Goal: Task Accomplishment & Management: Manage account settings

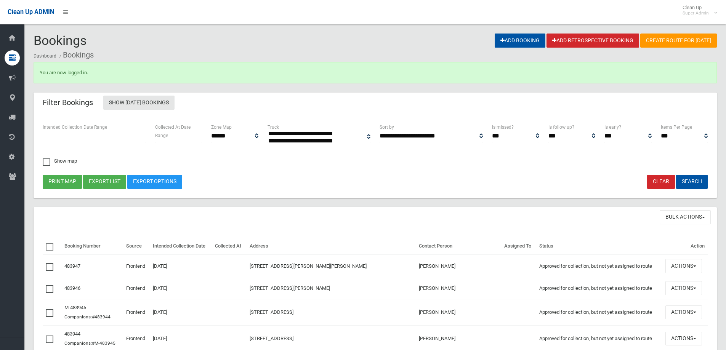
select select
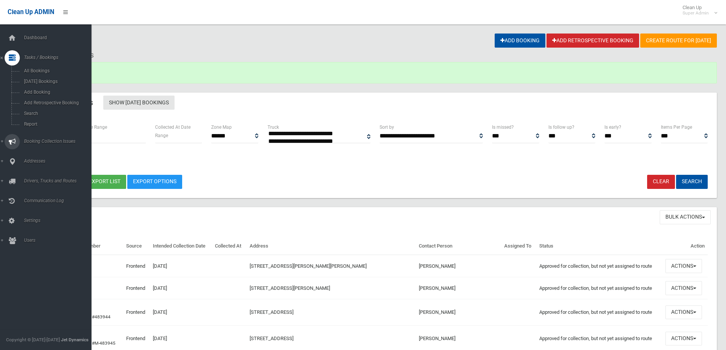
click at [58, 140] on span "Booking Collection Issues" at bounding box center [59, 141] width 75 height 5
click at [50, 90] on span "All Reported Issues" at bounding box center [56, 90] width 69 height 5
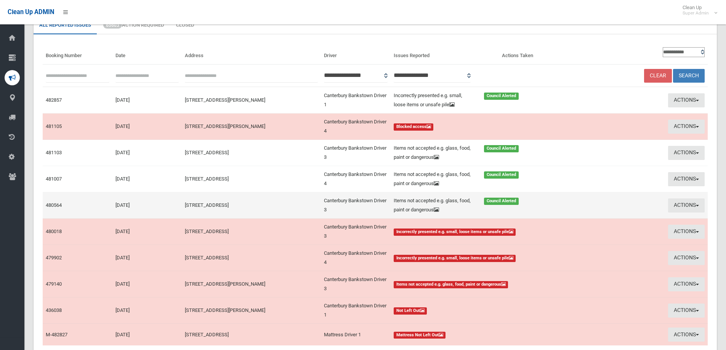
scroll to position [112, 0]
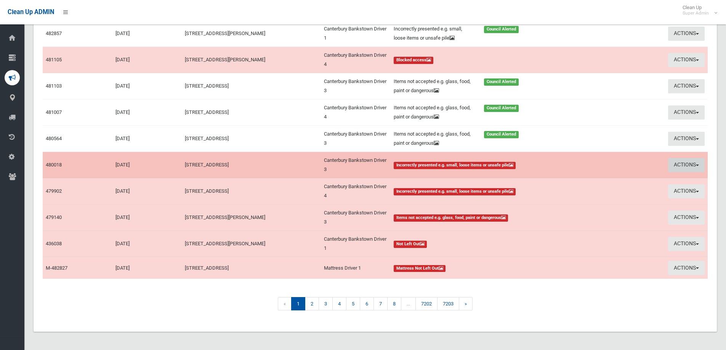
click at [679, 162] on button "Actions" at bounding box center [686, 165] width 37 height 14
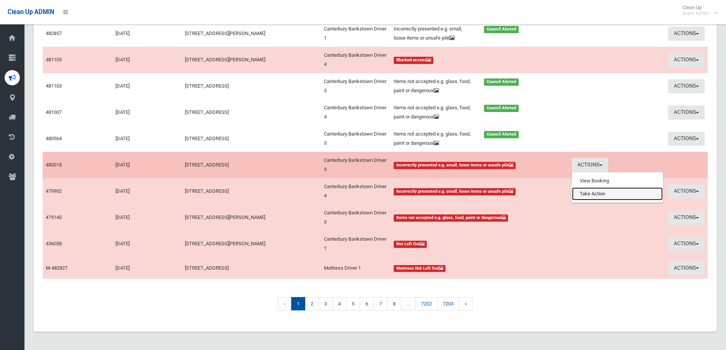
click at [600, 192] on link "Take Action" at bounding box center [617, 194] width 91 height 13
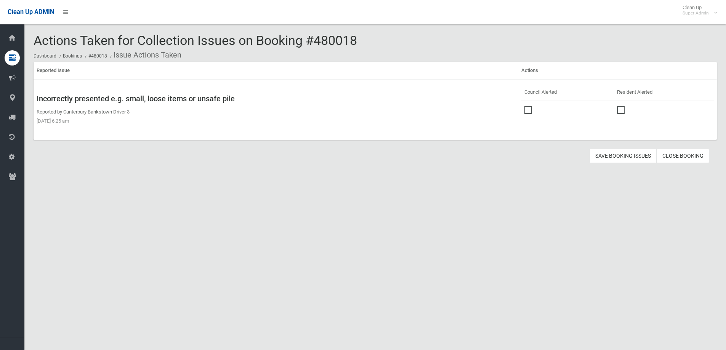
click at [525, 106] on span at bounding box center [530, 106] width 11 height 0
click at [626, 156] on button "Save Booking Issues" at bounding box center [623, 156] width 67 height 14
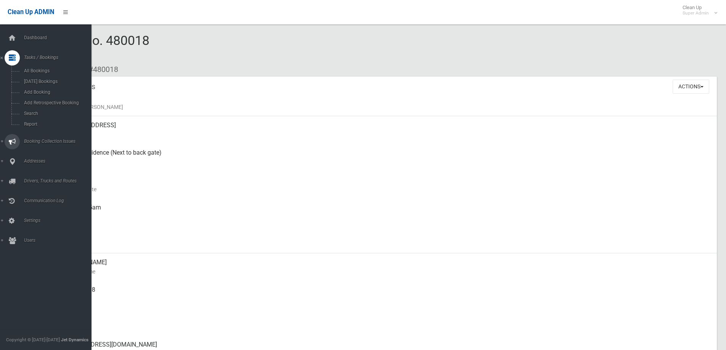
click at [41, 139] on span "Booking Collection Issues" at bounding box center [59, 141] width 75 height 5
click at [50, 91] on span "All Reported Issues" at bounding box center [56, 90] width 69 height 5
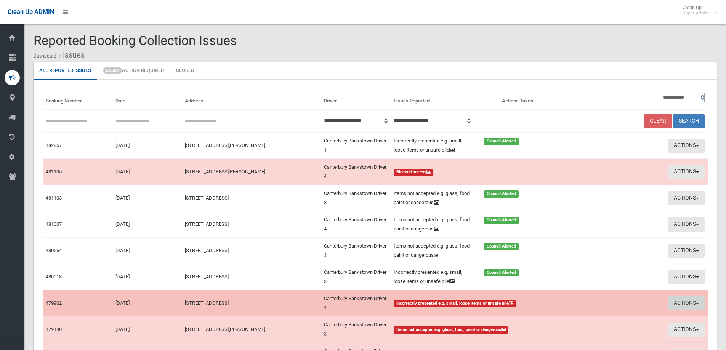
click at [679, 302] on button "Actions" at bounding box center [686, 304] width 37 height 14
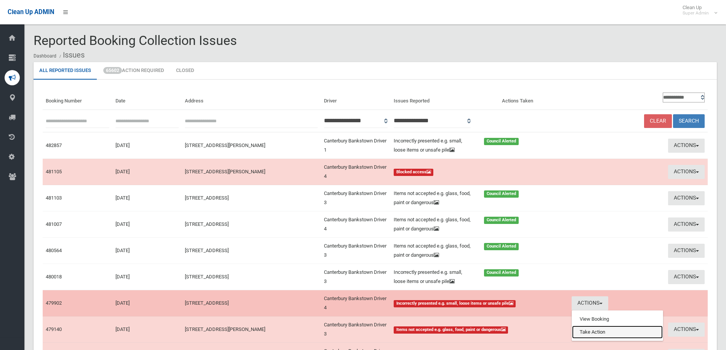
click at [593, 332] on link "Take Action" at bounding box center [617, 332] width 91 height 13
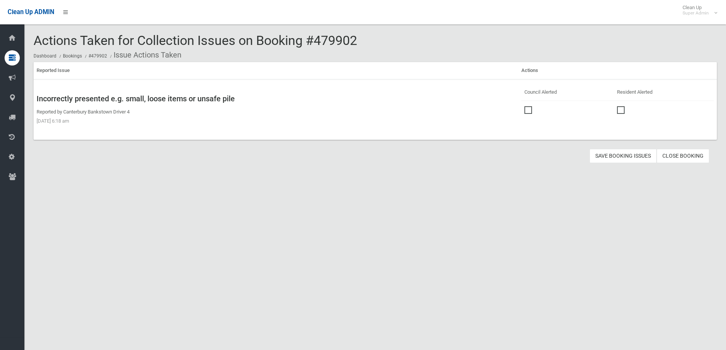
click at [526, 106] on span at bounding box center [530, 106] width 11 height 0
click at [624, 157] on button "Save Booking Issues" at bounding box center [623, 156] width 67 height 14
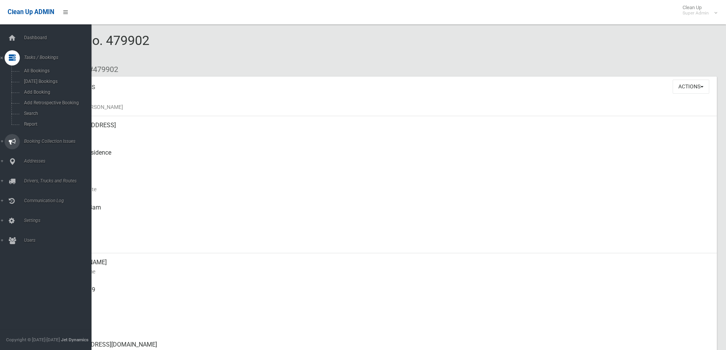
click at [37, 140] on span "Booking Collection Issues" at bounding box center [59, 141] width 75 height 5
click at [40, 89] on span "All Reported Issues" at bounding box center [56, 90] width 69 height 5
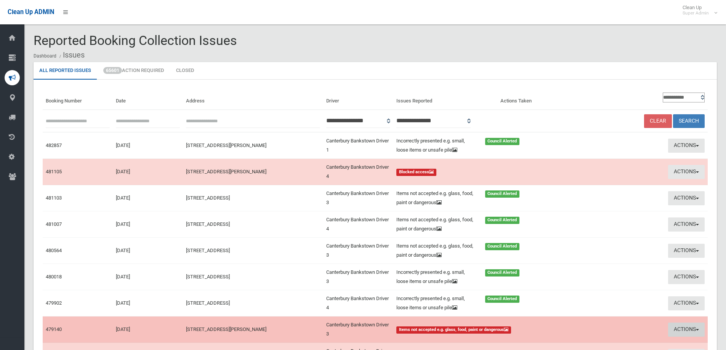
click at [680, 329] on button "Actions" at bounding box center [686, 330] width 37 height 14
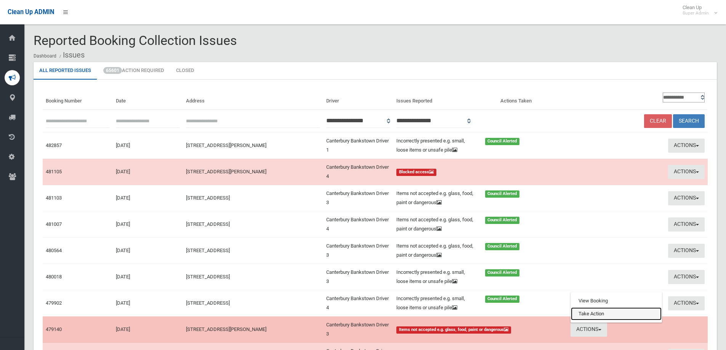
click at [597, 313] on link "Take Action" at bounding box center [616, 314] width 91 height 13
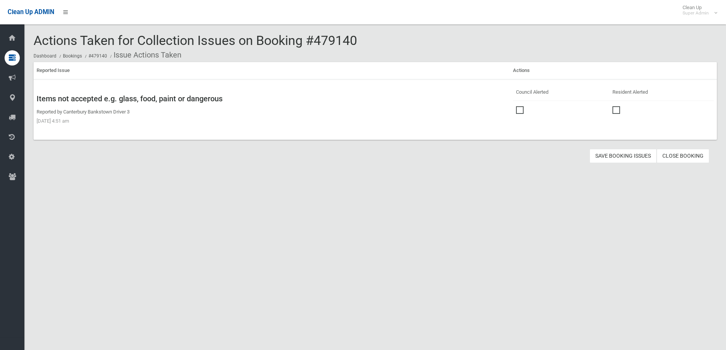
click at [516, 106] on span at bounding box center [521, 106] width 11 height 0
click at [620, 154] on button "Save Booking Issues" at bounding box center [623, 156] width 67 height 14
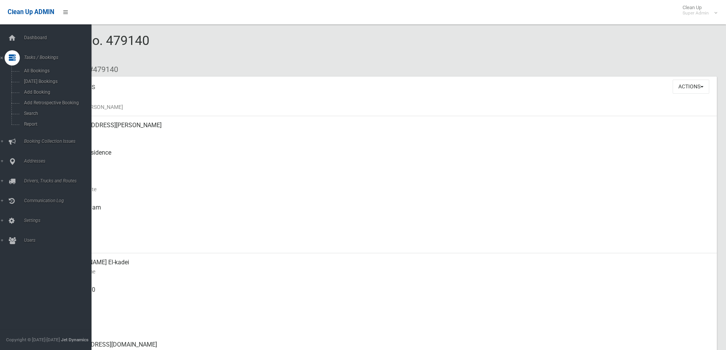
click at [31, 150] on ul "Dashboard Tasks / Bookings All Bookings Today's Bookings Add Booking Add Retros…" at bounding box center [48, 139] width 97 height 218
click at [42, 140] on span "Booking Collection Issues" at bounding box center [59, 141] width 75 height 5
click at [50, 88] on span "All Reported Issues" at bounding box center [56, 90] width 69 height 5
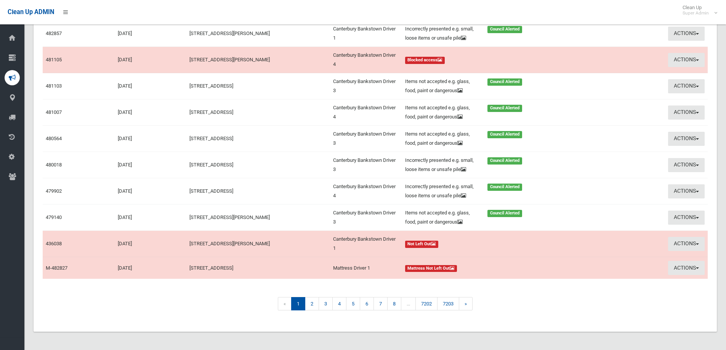
scroll to position [140, 0]
click at [310, 302] on link "2" at bounding box center [312, 303] width 14 height 13
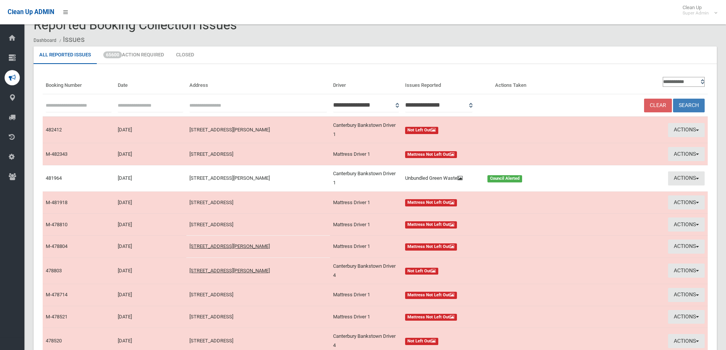
scroll to position [15, 0]
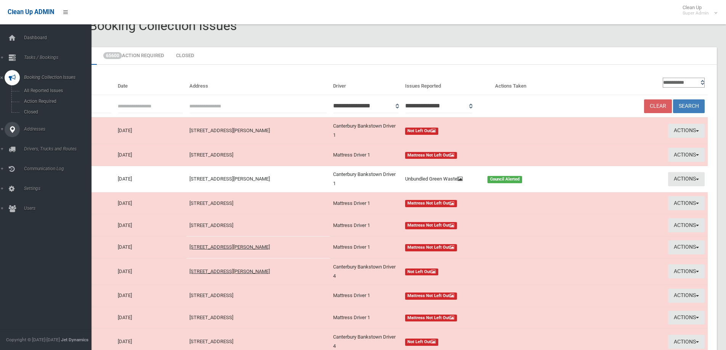
click at [33, 128] on span "Addresses" at bounding box center [59, 129] width 75 height 5
click at [34, 107] on link "All Addresses" at bounding box center [48, 110] width 97 height 11
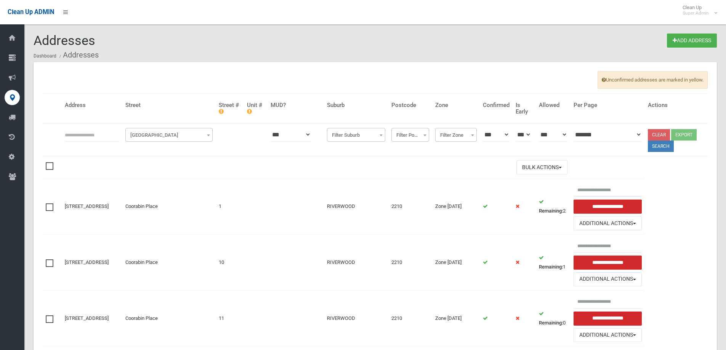
click at [75, 133] on input "text" at bounding box center [92, 135] width 55 height 14
type input "**********"
click button at bounding box center [0, 0] width 0 height 0
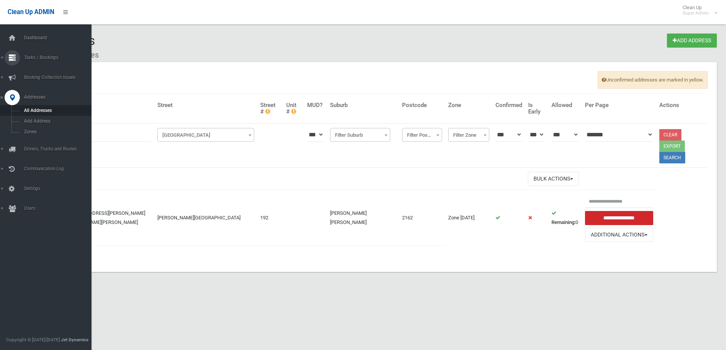
click at [38, 57] on span "Tasks / Bookings" at bounding box center [59, 57] width 75 height 5
click at [29, 112] on span "Search" at bounding box center [56, 113] width 69 height 5
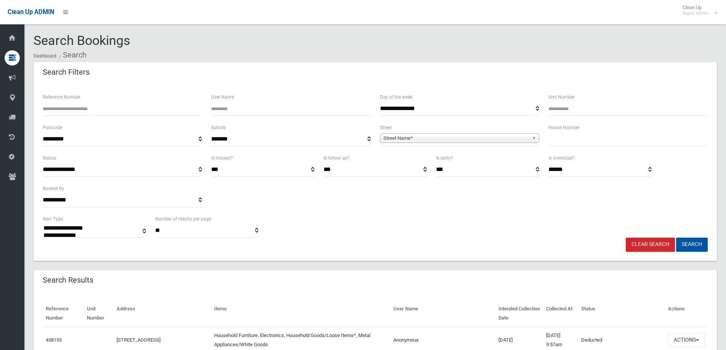
select select
click at [590, 135] on input "text" at bounding box center [628, 139] width 159 height 14
type input "***"
click at [396, 137] on span "Street Name*" at bounding box center [456, 138] width 146 height 9
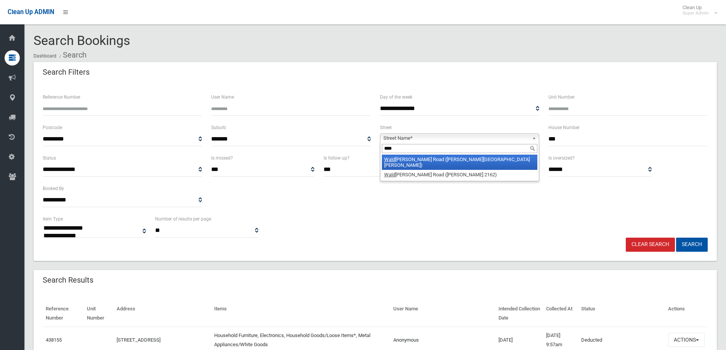
type input "****"
click at [427, 159] on li "Wald ron Road (CHESTER HILL 2162)" at bounding box center [460, 162] width 156 height 15
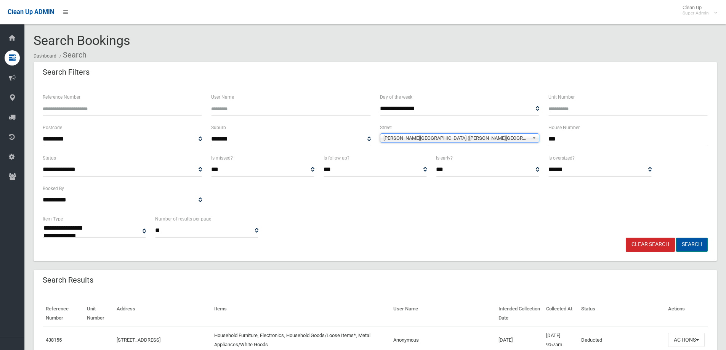
click at [695, 243] on button "Search" at bounding box center [692, 245] width 32 height 14
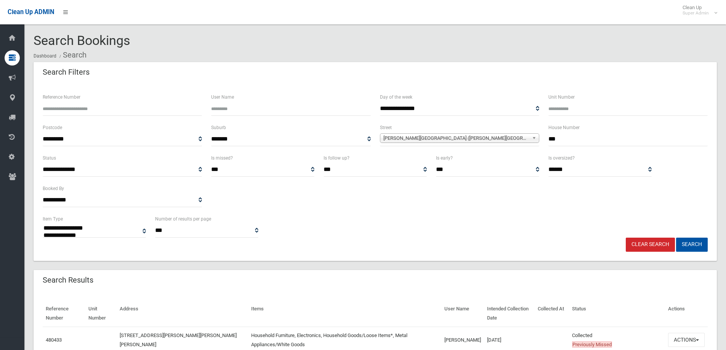
select select
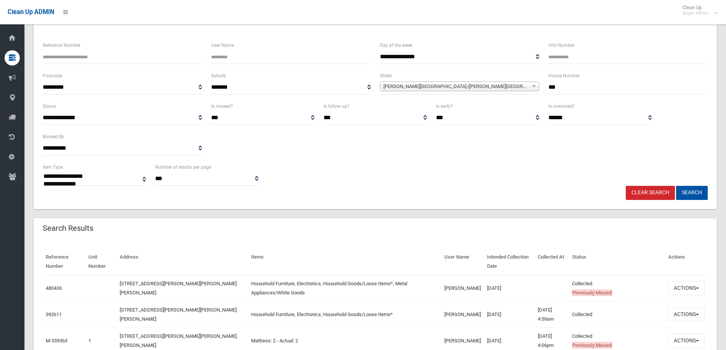
scroll to position [152, 0]
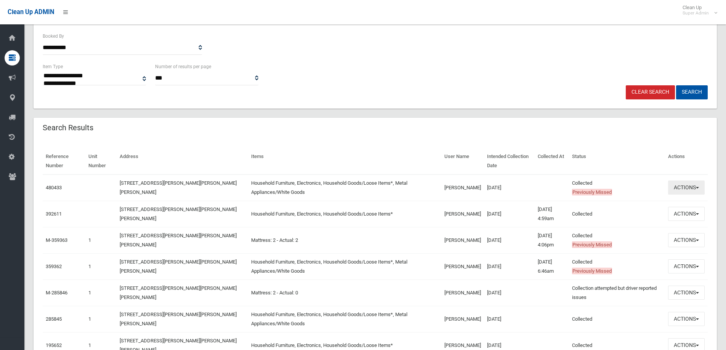
click at [687, 186] on button "Actions" at bounding box center [686, 188] width 37 height 14
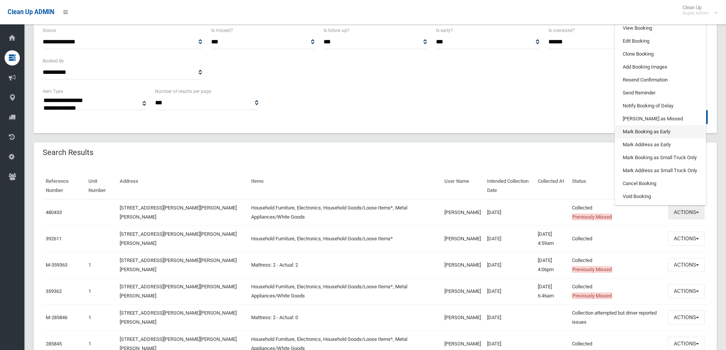
scroll to position [114, 0]
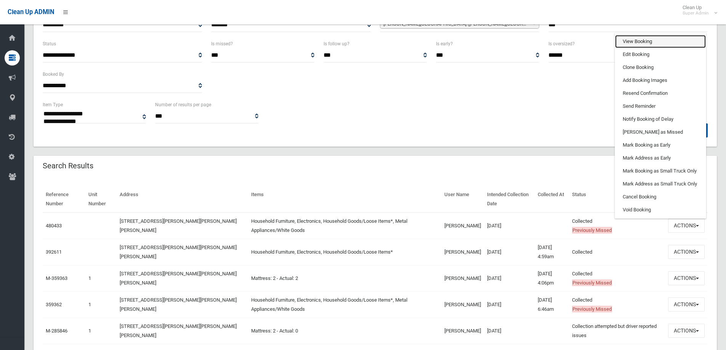
click at [644, 42] on link "View Booking" at bounding box center [660, 41] width 91 height 13
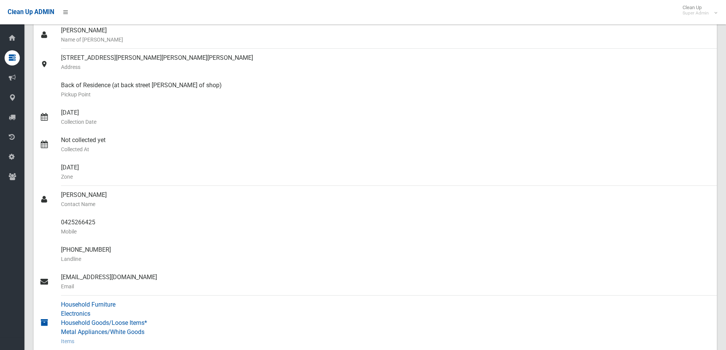
scroll to position [76, 0]
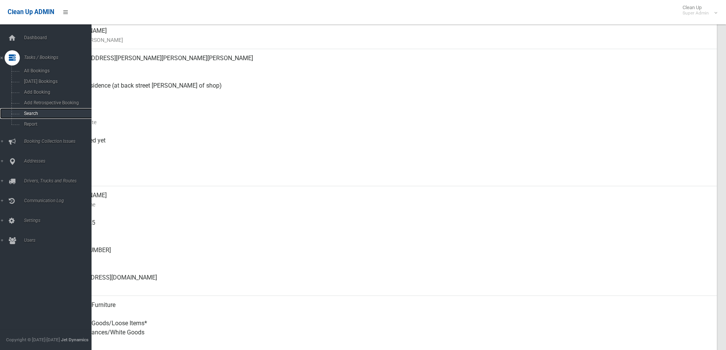
click at [29, 114] on span "Search" at bounding box center [56, 113] width 69 height 5
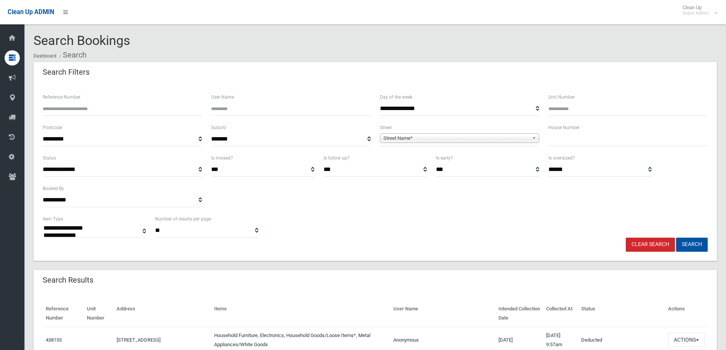
select select
click at [82, 109] on input "Reference Number" at bounding box center [122, 109] width 159 height 14
type input "******"
click at [676, 238] on button "Search" at bounding box center [692, 245] width 32 height 14
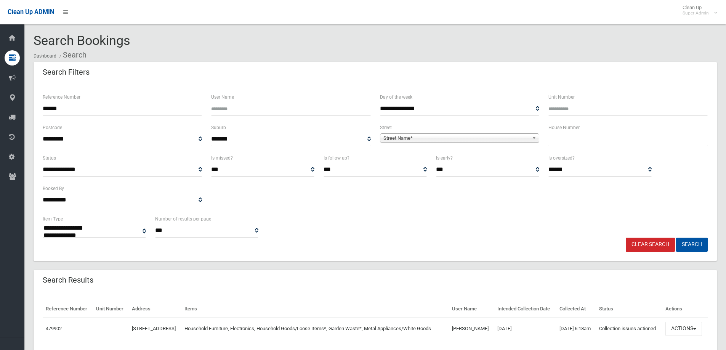
select select
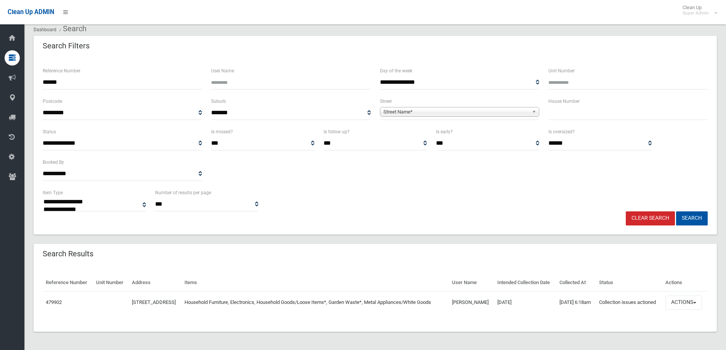
scroll to position [40, 0]
click at [683, 298] on button "Actions" at bounding box center [684, 303] width 37 height 14
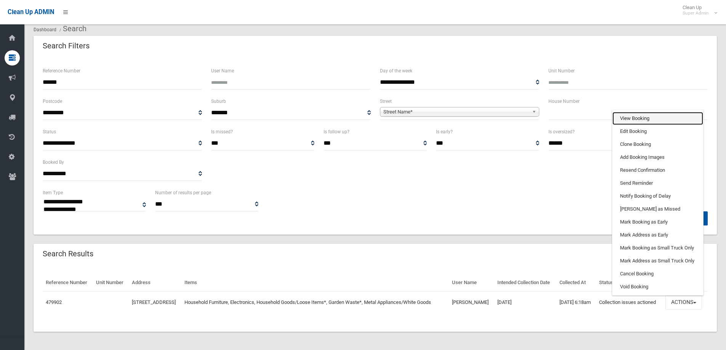
click at [634, 114] on link "View Booking" at bounding box center [658, 118] width 91 height 13
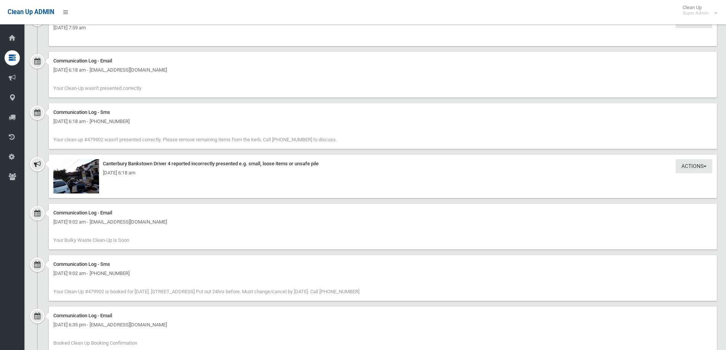
scroll to position [595, 0]
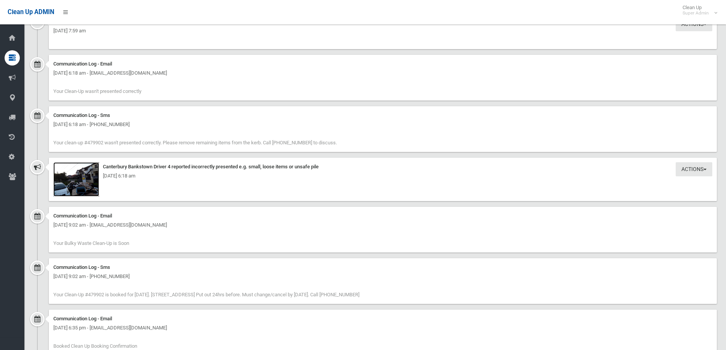
click at [83, 188] on img at bounding box center [76, 179] width 46 height 34
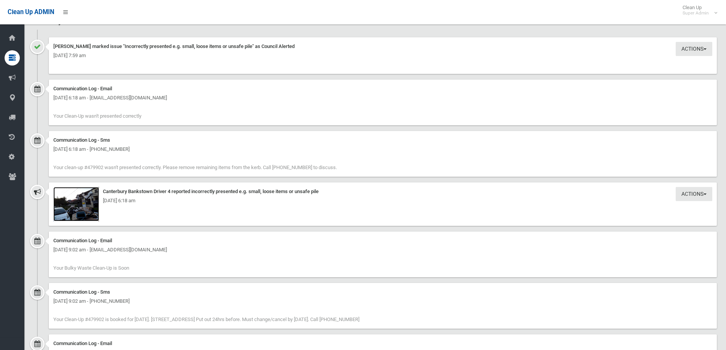
scroll to position [557, 0]
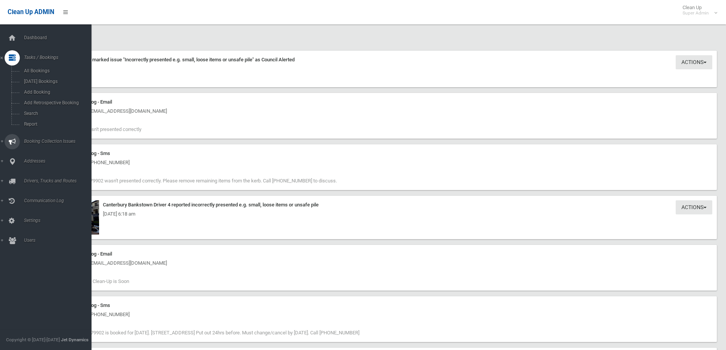
click at [43, 139] on span "Booking Collection Issues" at bounding box center [59, 141] width 75 height 5
click at [39, 90] on span "All Reported Issues" at bounding box center [56, 90] width 69 height 5
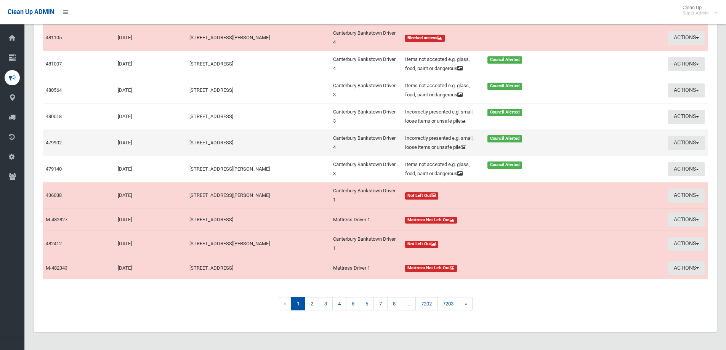
scroll to position [127, 0]
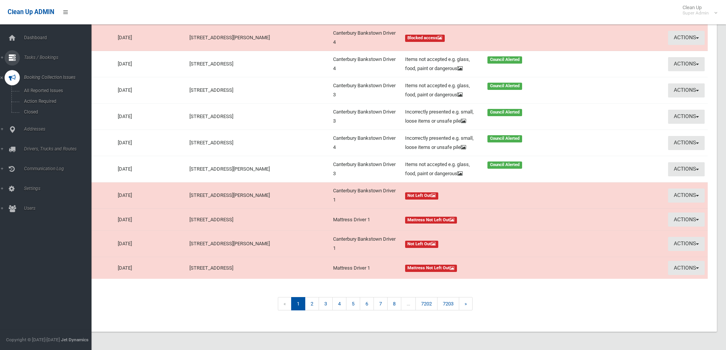
click at [42, 57] on span "Tasks / Bookings" at bounding box center [59, 57] width 75 height 5
click at [25, 114] on span "Search" at bounding box center [56, 113] width 69 height 5
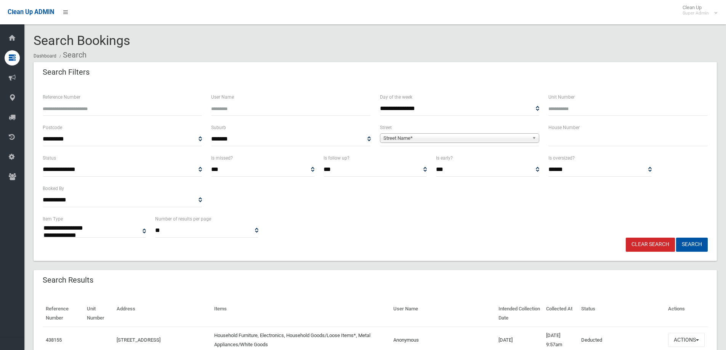
select select
click at [102, 104] on input "Reference Number" at bounding box center [122, 109] width 159 height 14
type input "******"
click at [676, 238] on button "Search" at bounding box center [692, 245] width 32 height 14
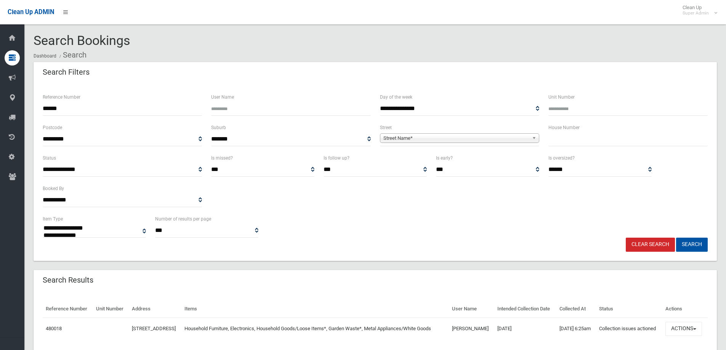
select select
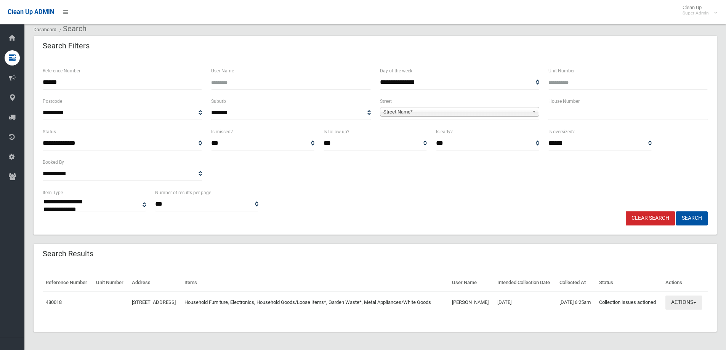
click at [682, 296] on button "Actions" at bounding box center [684, 303] width 37 height 14
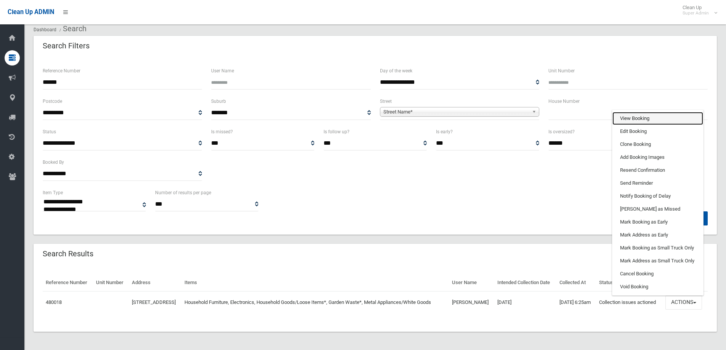
click at [639, 117] on link "View Booking" at bounding box center [658, 118] width 91 height 13
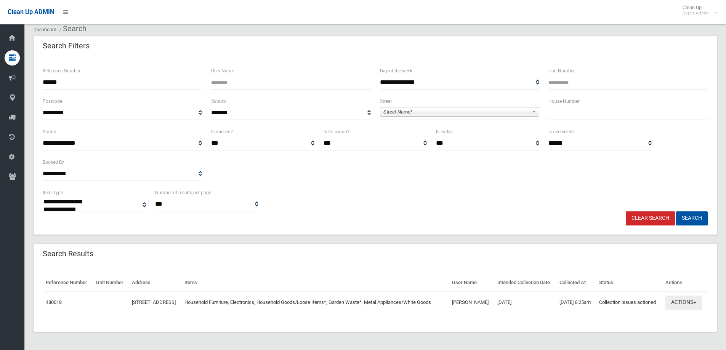
click at [680, 302] on button "Actions" at bounding box center [684, 303] width 37 height 14
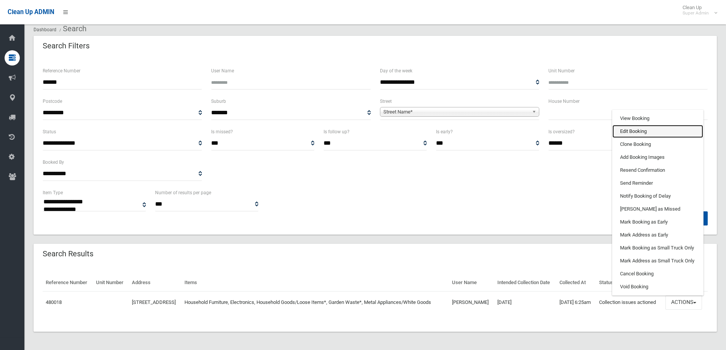
click at [639, 131] on link "Edit Booking" at bounding box center [658, 131] width 91 height 13
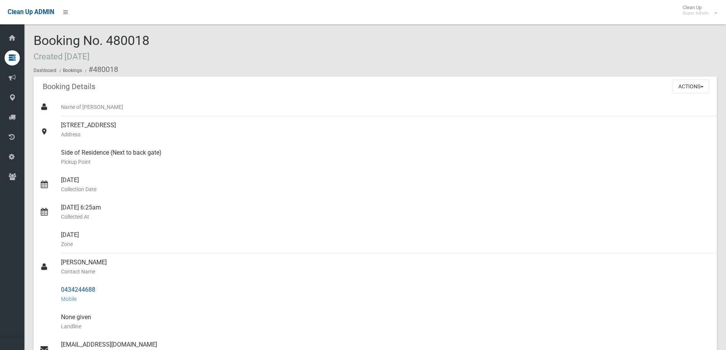
drag, startPoint x: 61, startPoint y: 261, endPoint x: 87, endPoint y: 289, distance: 37.8
click at [95, 287] on ul "Name of Booker 70 Tennyson Road, GREENACRE NSW 2190 Address Side of Residence (…" at bounding box center [375, 304] width 683 height 412
copy ul "Diane Mansour Contact Name 0434244688"
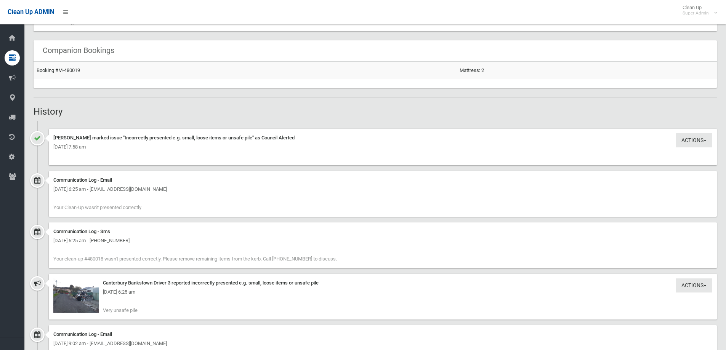
scroll to position [534, 0]
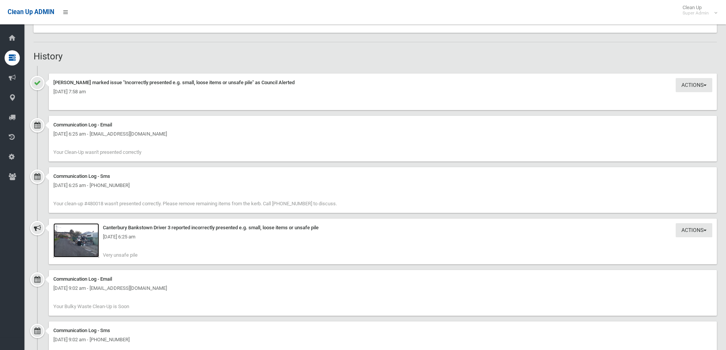
click at [82, 242] on img at bounding box center [76, 240] width 46 height 34
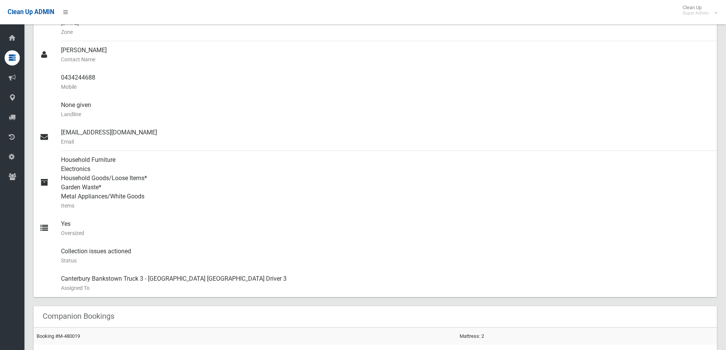
scroll to position [191, 0]
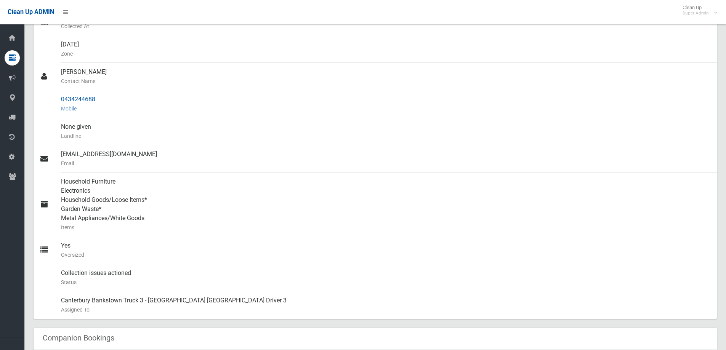
click at [68, 98] on div "0434244688 Mobile" at bounding box center [386, 103] width 650 height 27
drag, startPoint x: 59, startPoint y: 98, endPoint x: 107, endPoint y: 98, distance: 47.3
click at [107, 98] on link "0434244688 Mobile" at bounding box center [375, 103] width 683 height 27
copy link "0434244688"
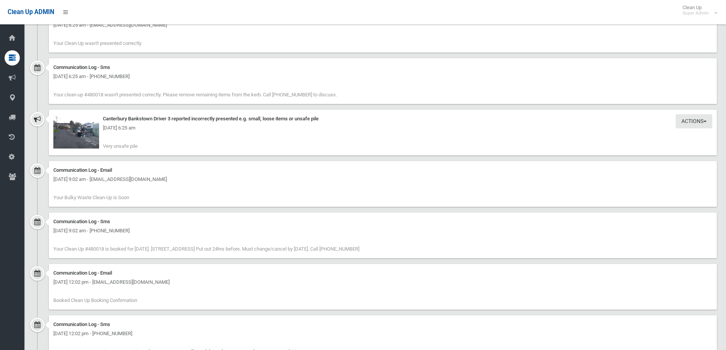
scroll to position [648, 0]
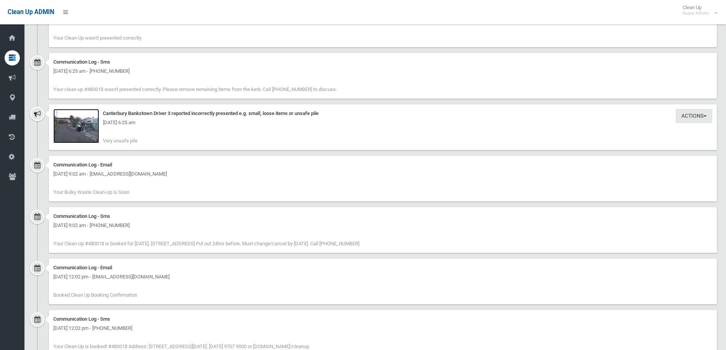
click at [82, 128] on img at bounding box center [76, 126] width 46 height 34
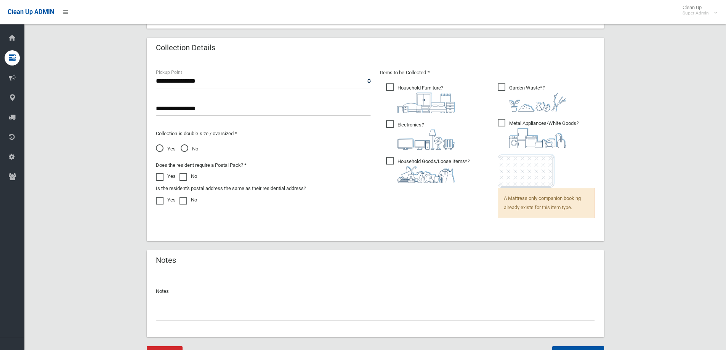
scroll to position [527, 0]
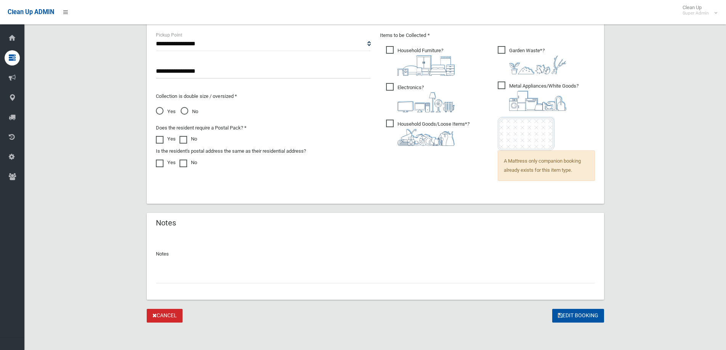
click at [181, 273] on input "text" at bounding box center [375, 277] width 439 height 14
click at [164, 276] on input "**********" at bounding box center [375, 277] width 439 height 14
click at [162, 276] on input "**********" at bounding box center [375, 277] width 439 height 14
click at [162, 278] on input "**********" at bounding box center [375, 277] width 439 height 14
type input "**********"
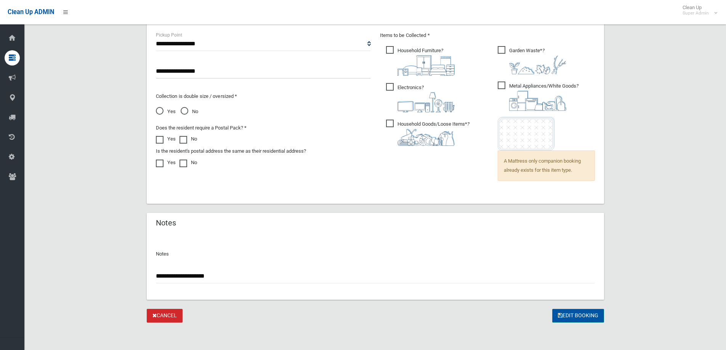
click at [577, 316] on button "Edit Booking" at bounding box center [578, 316] width 52 height 14
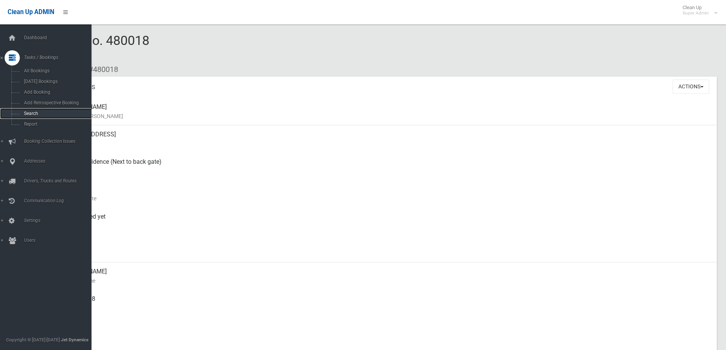
click at [29, 112] on span "Search" at bounding box center [56, 113] width 69 height 5
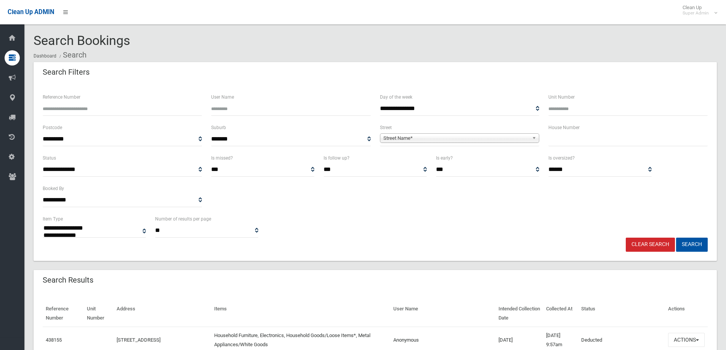
select select
click at [58, 110] on input "Reference Number" at bounding box center [122, 109] width 159 height 14
type input "******"
click at [676, 238] on button "Search" at bounding box center [692, 245] width 32 height 14
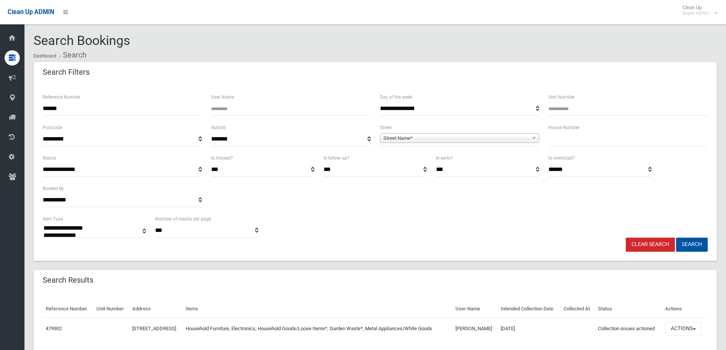
select select
click at [683, 336] on button "Actions" at bounding box center [683, 329] width 37 height 14
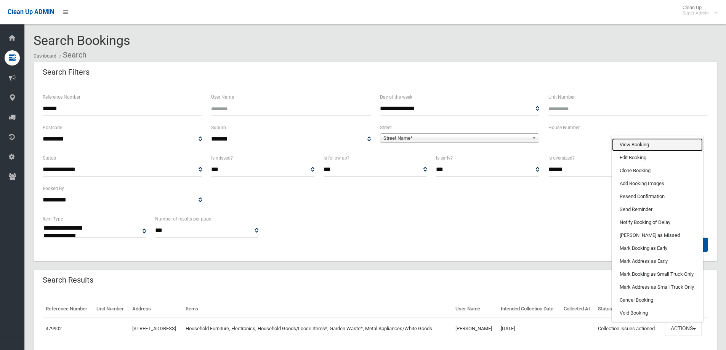
click at [626, 151] on link "View Booking" at bounding box center [657, 144] width 91 height 13
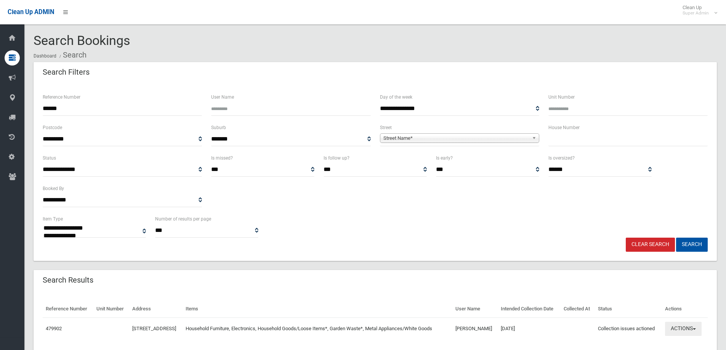
click at [680, 336] on button "Actions" at bounding box center [683, 329] width 37 height 14
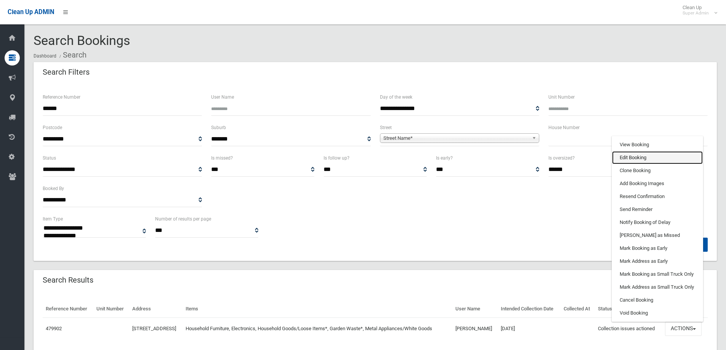
drag, startPoint x: 632, startPoint y: 167, endPoint x: 625, endPoint y: 168, distance: 7.0
click at [631, 164] on link "Edit Booking" at bounding box center [657, 157] width 91 height 13
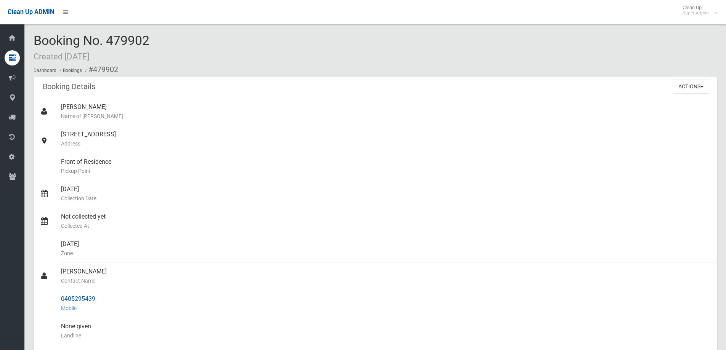
drag, startPoint x: 60, startPoint y: 272, endPoint x: 103, endPoint y: 298, distance: 50.3
click at [103, 298] on ul "[PERSON_NAME] Name of [PERSON_NAME] [STREET_ADDRESS] Address Front of Residence…" at bounding box center [375, 308] width 683 height 421
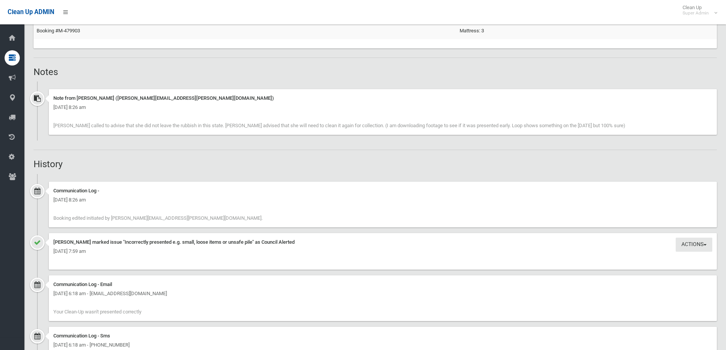
scroll to position [534, 0]
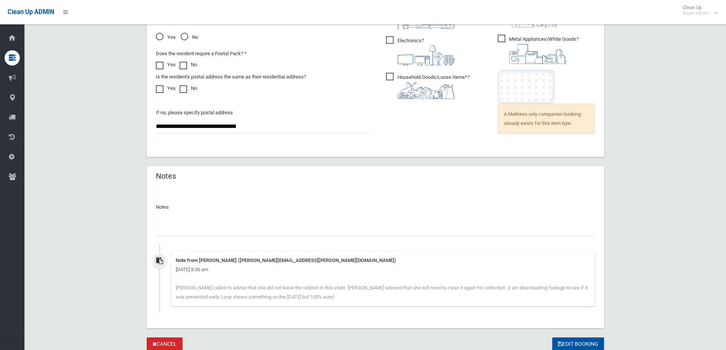
scroll to position [603, 0]
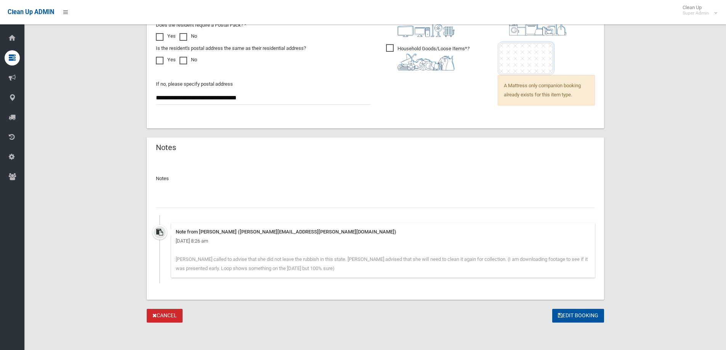
click at [178, 199] on input "text" at bounding box center [375, 201] width 439 height 14
click at [162, 203] on input "**********" at bounding box center [375, 201] width 439 height 14
type input "**********"
click at [583, 314] on button "Edit Booking" at bounding box center [578, 316] width 52 height 14
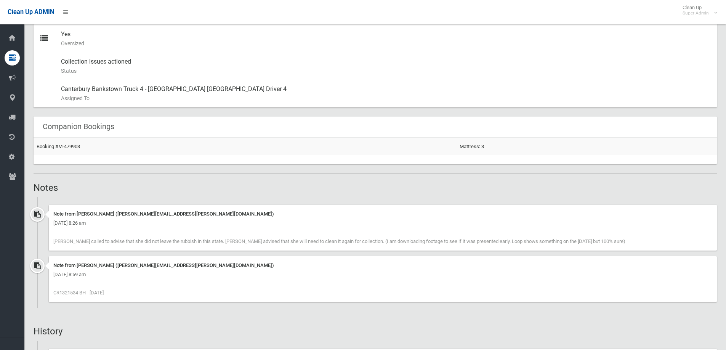
scroll to position [419, 0]
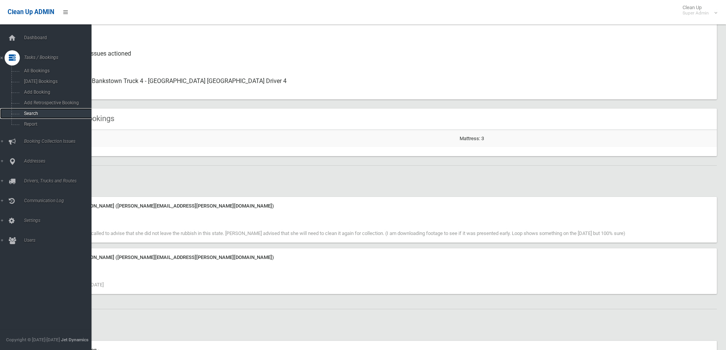
click at [32, 112] on span "Search" at bounding box center [56, 113] width 69 height 5
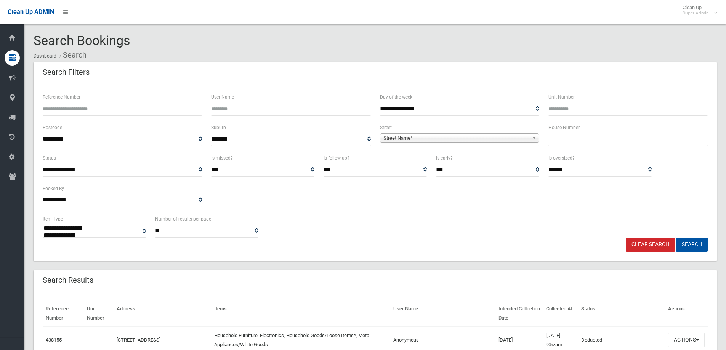
select select
drag, startPoint x: 0, startPoint y: 0, endPoint x: 87, endPoint y: 112, distance: 141.8
click at [87, 112] on input "Reference Number" at bounding box center [122, 109] width 159 height 14
type input "******"
click at [676, 238] on button "Search" at bounding box center [692, 245] width 32 height 14
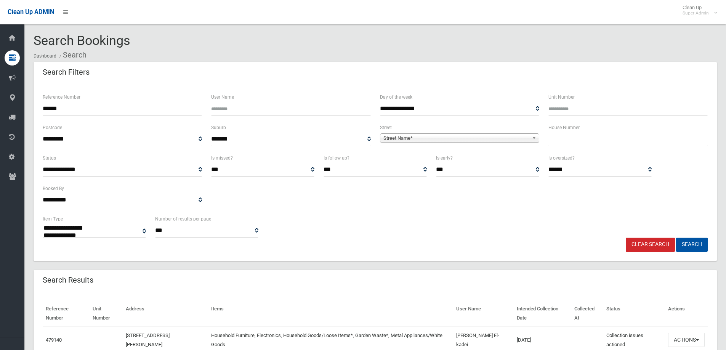
select select
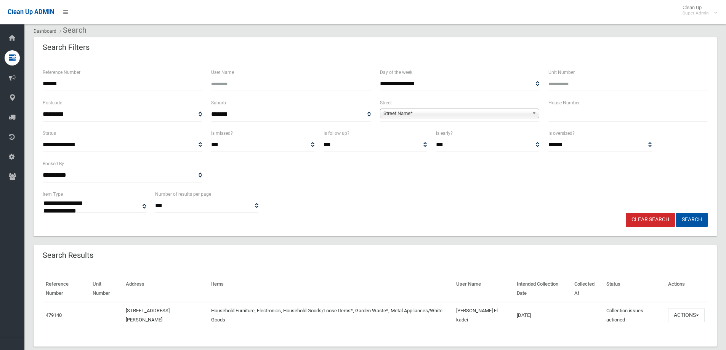
scroll to position [40, 0]
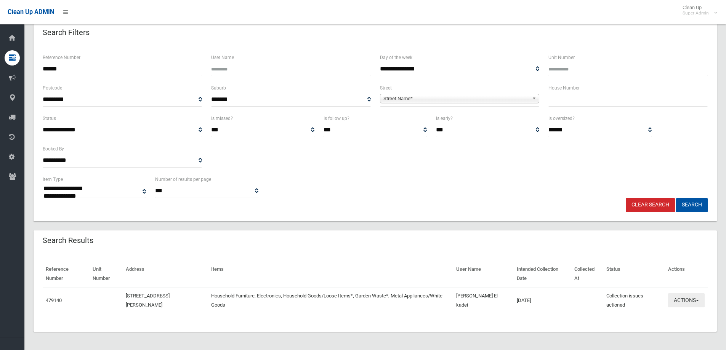
click at [687, 298] on button "Actions" at bounding box center [686, 301] width 37 height 14
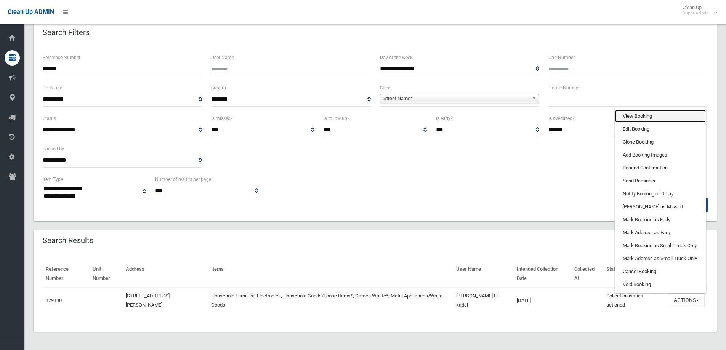
click at [644, 116] on link "View Booking" at bounding box center [660, 116] width 91 height 13
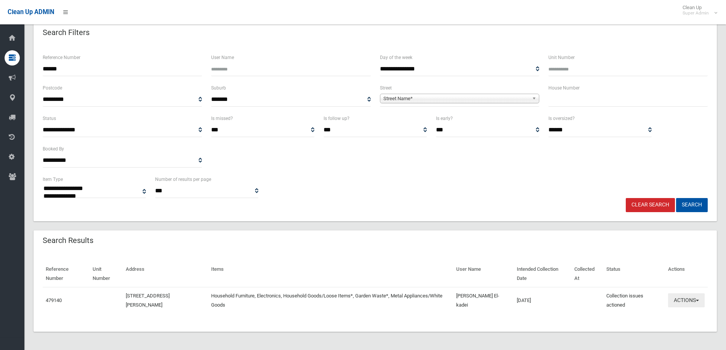
click at [682, 298] on button "Actions" at bounding box center [686, 301] width 37 height 14
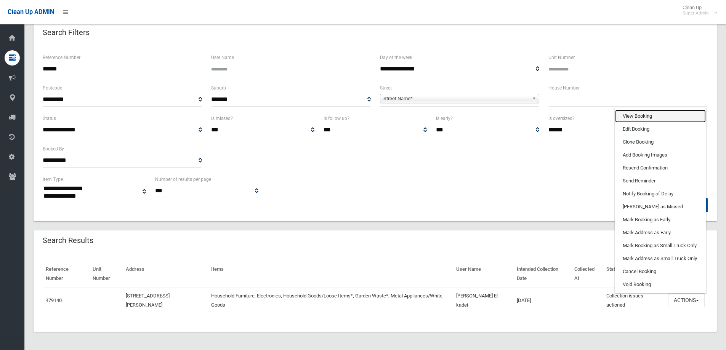
click at [629, 122] on link "View Booking" at bounding box center [660, 116] width 91 height 13
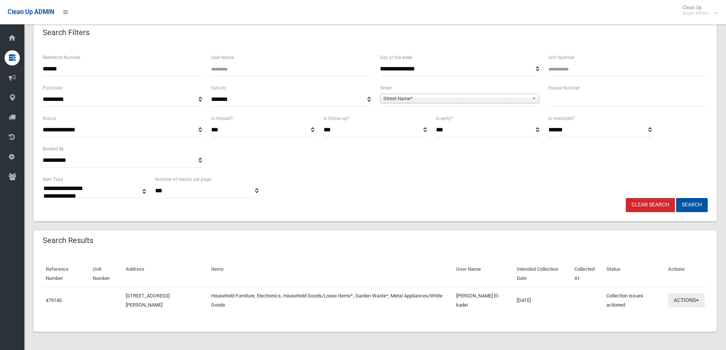
click at [680, 298] on button "Actions" at bounding box center [686, 301] width 37 height 14
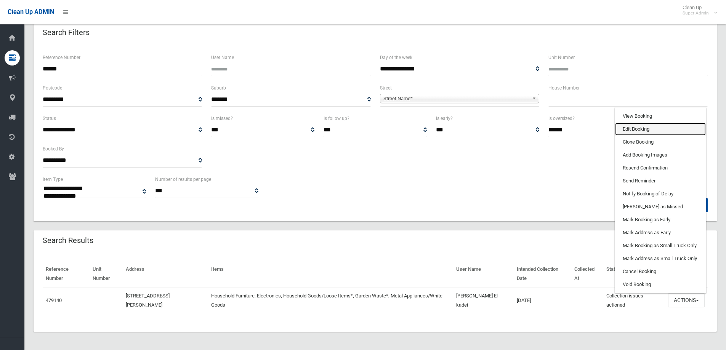
click at [621, 127] on link "Edit Booking" at bounding box center [660, 129] width 91 height 13
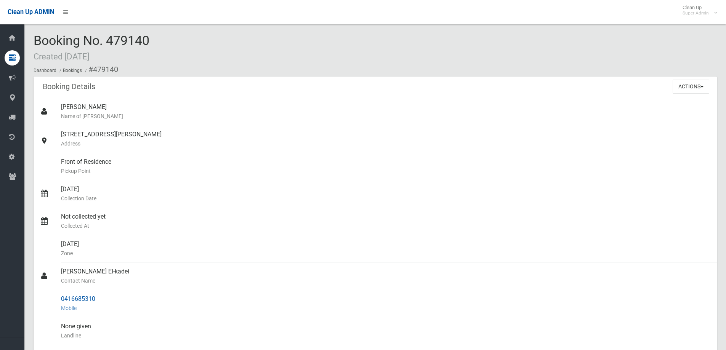
drag, startPoint x: 61, startPoint y: 271, endPoint x: 114, endPoint y: 295, distance: 59.2
click at [114, 295] on ul "[PERSON_NAME] Name of [PERSON_NAME] [STREET_ADDRESS][PERSON_NAME] Address Front…" at bounding box center [375, 308] width 683 height 421
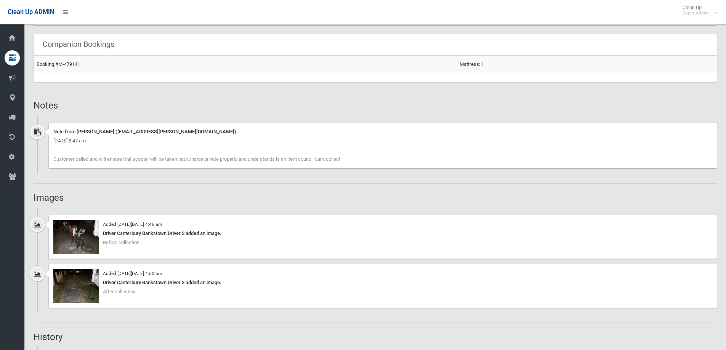
scroll to position [534, 0]
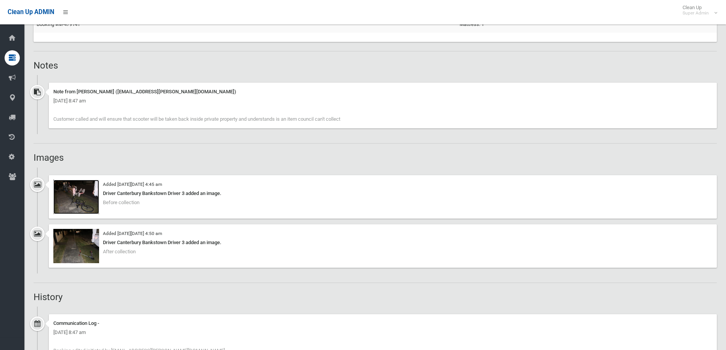
click at [75, 204] on img at bounding box center [76, 197] width 46 height 34
click at [79, 250] on img at bounding box center [76, 246] width 46 height 34
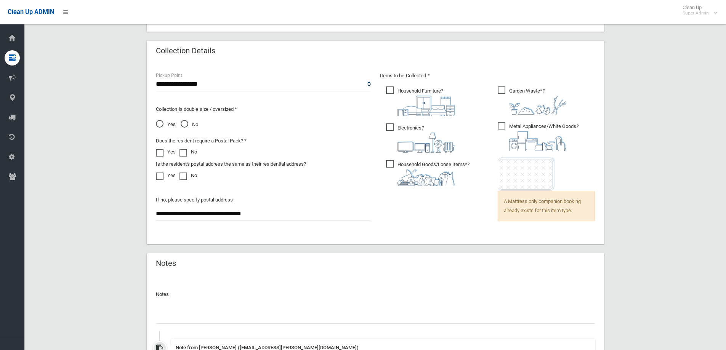
scroll to position [594, 0]
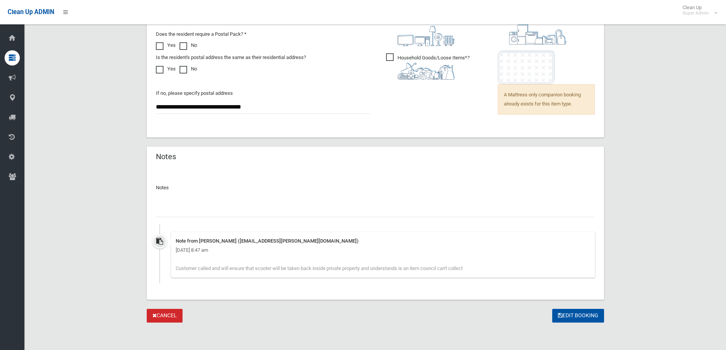
click at [171, 206] on input "text" at bounding box center [375, 210] width 439 height 14
click at [160, 211] on input "**********" at bounding box center [375, 210] width 439 height 14
click at [163, 211] on input "**********" at bounding box center [375, 210] width 439 height 14
type input "**********"
click at [581, 314] on button "Edit Booking" at bounding box center [578, 316] width 52 height 14
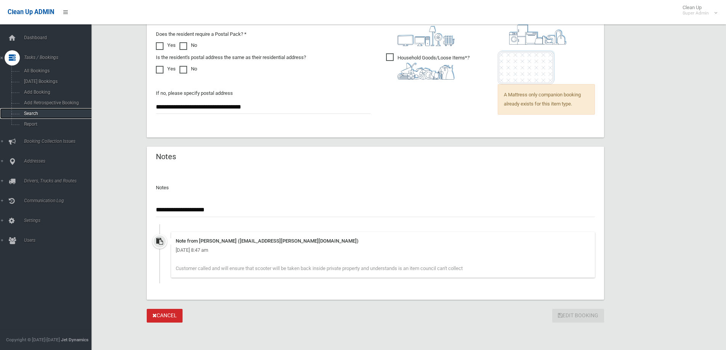
click at [33, 113] on span "Search" at bounding box center [56, 113] width 69 height 5
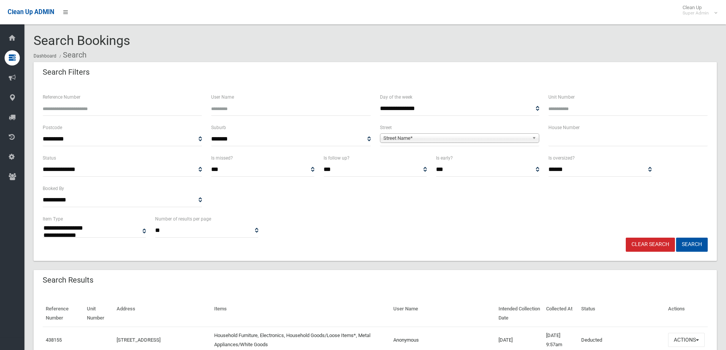
select select
click at [67, 109] on input "Reference Number" at bounding box center [122, 109] width 159 height 14
type input "******"
click at [676, 238] on button "Search" at bounding box center [692, 245] width 32 height 14
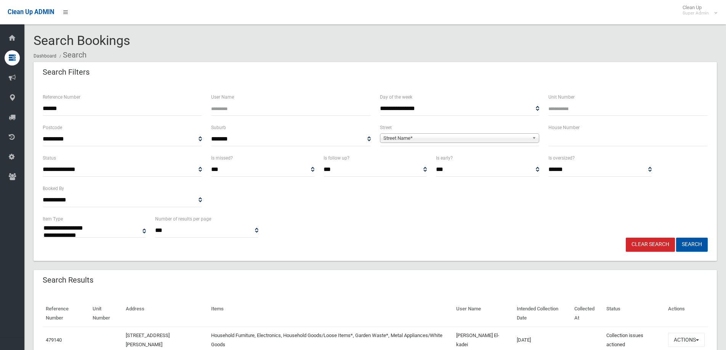
select select
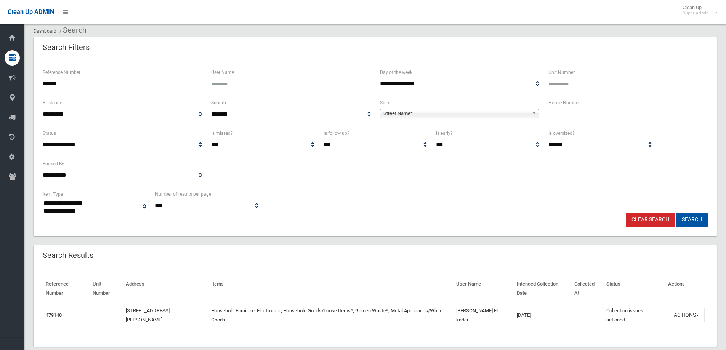
scroll to position [38, 0]
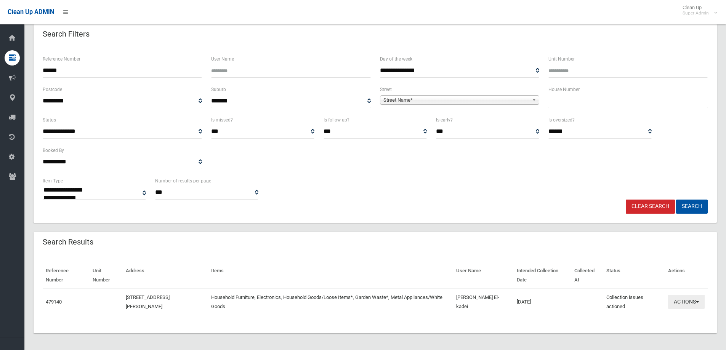
click at [687, 299] on button "Actions" at bounding box center [686, 302] width 37 height 14
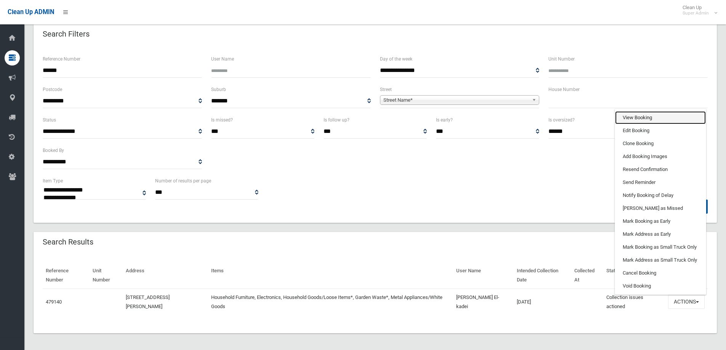
click at [630, 115] on link "View Booking" at bounding box center [660, 117] width 91 height 13
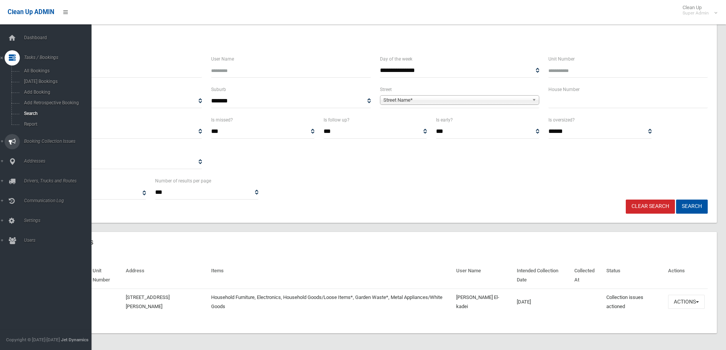
click at [37, 141] on span "Booking Collection Issues" at bounding box center [59, 141] width 75 height 5
click at [39, 89] on span "All Reported Issues" at bounding box center [56, 90] width 69 height 5
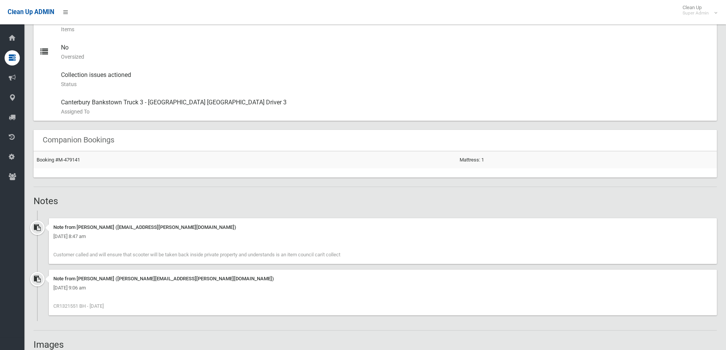
scroll to position [419, 0]
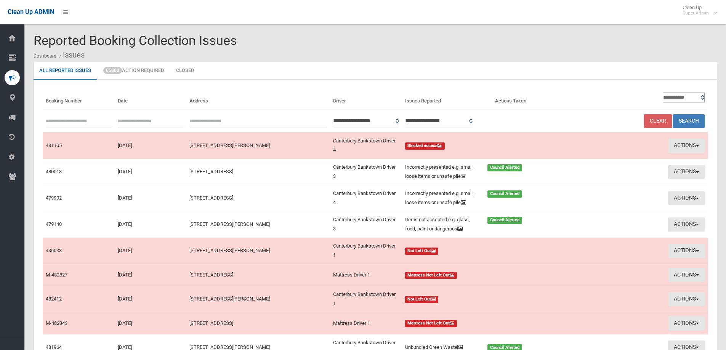
click at [57, 121] on input "text" at bounding box center [79, 121] width 66 height 14
type input "******"
click at [673, 114] on button "Search" at bounding box center [689, 121] width 32 height 14
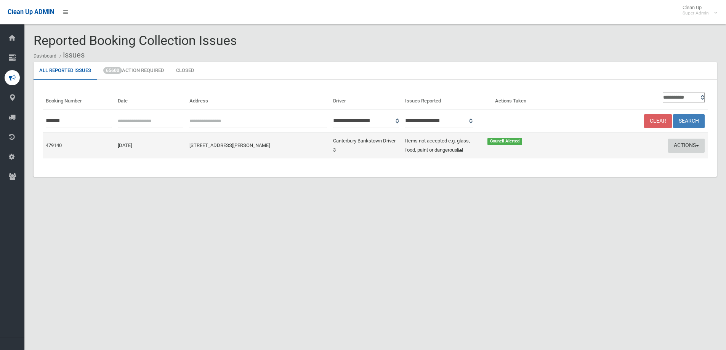
click at [677, 144] on button "Actions" at bounding box center [686, 146] width 37 height 14
click at [584, 172] on link "Edit Actions Taken" at bounding box center [613, 174] width 91 height 13
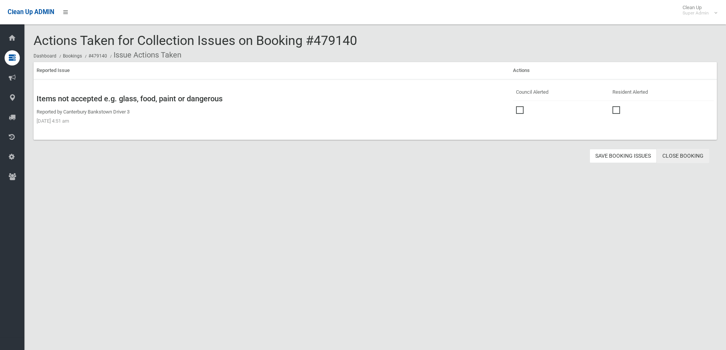
click at [685, 156] on link "Close Booking" at bounding box center [683, 156] width 53 height 14
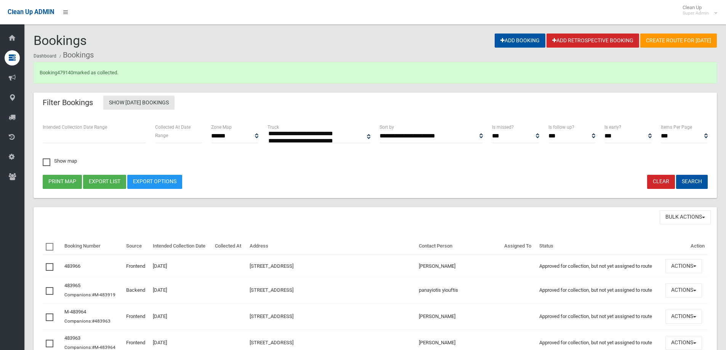
select select
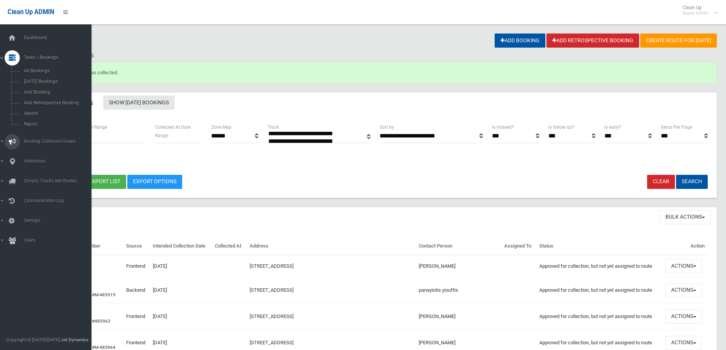
click at [40, 141] on span "Booking Collection Issues" at bounding box center [59, 141] width 75 height 5
click at [51, 88] on span "All Reported Issues" at bounding box center [56, 90] width 69 height 5
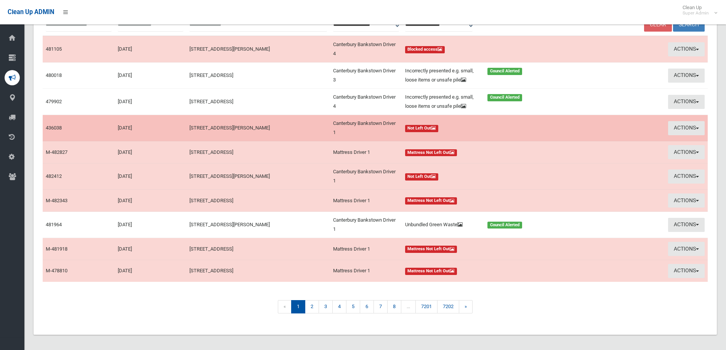
scroll to position [118, 0]
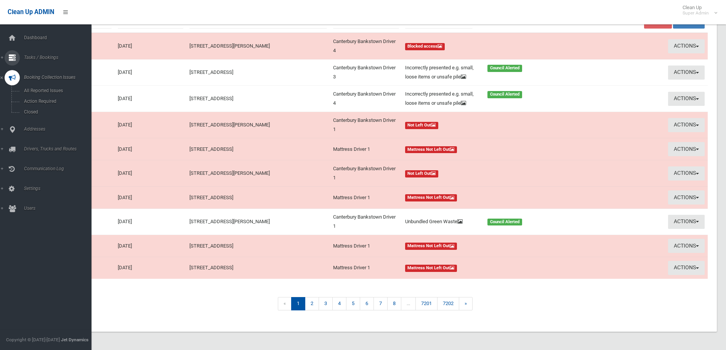
click at [48, 56] on span "Tasks / Bookings" at bounding box center [59, 57] width 75 height 5
click at [25, 111] on link "Search" at bounding box center [48, 113] width 97 height 11
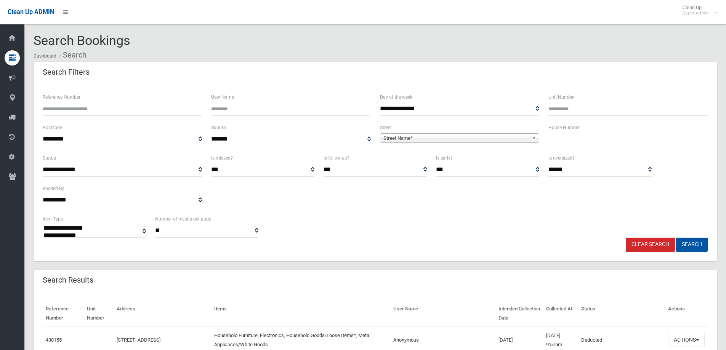
select select
click at [63, 111] on input "Reference Number" at bounding box center [122, 109] width 159 height 14
type input "*******"
click at [676, 238] on button "Search" at bounding box center [692, 245] width 32 height 14
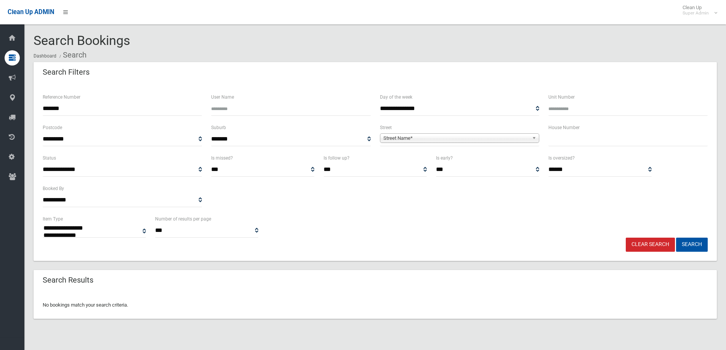
select select
click at [63, 111] on input "*******" at bounding box center [122, 109] width 159 height 14
type input "******"
click at [676, 238] on button "Search" at bounding box center [692, 245] width 32 height 14
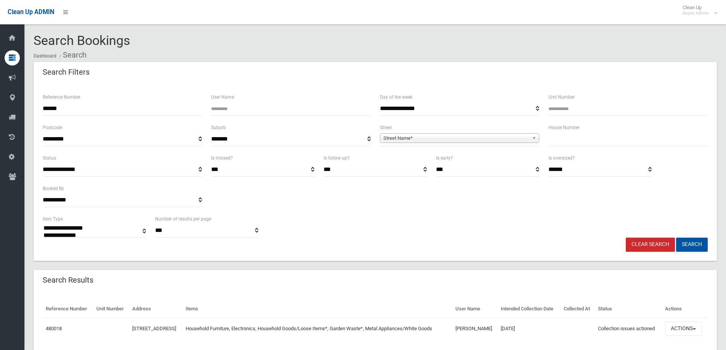
select select
click at [683, 336] on button "Actions" at bounding box center [683, 329] width 37 height 14
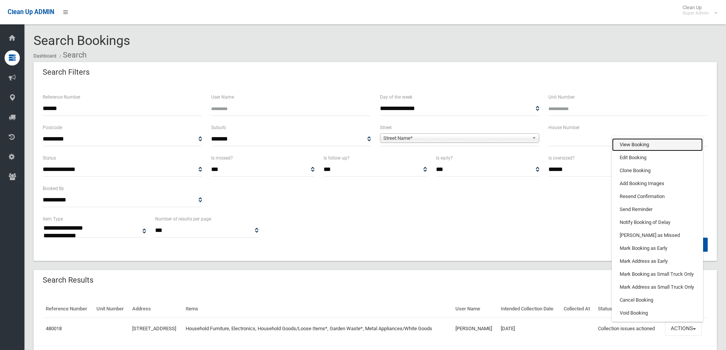
click at [625, 151] on link "View Booking" at bounding box center [657, 144] width 91 height 13
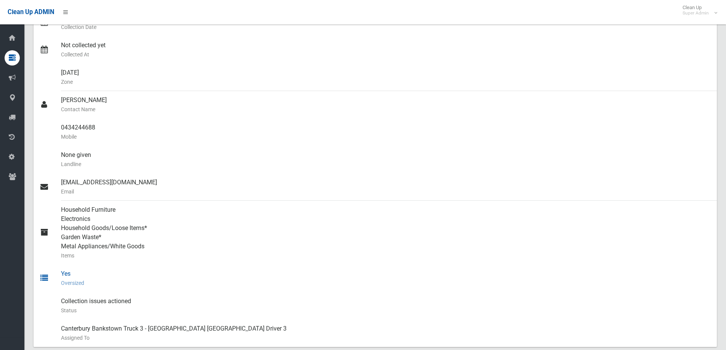
scroll to position [191, 0]
